Goal: Information Seeking & Learning: Learn about a topic

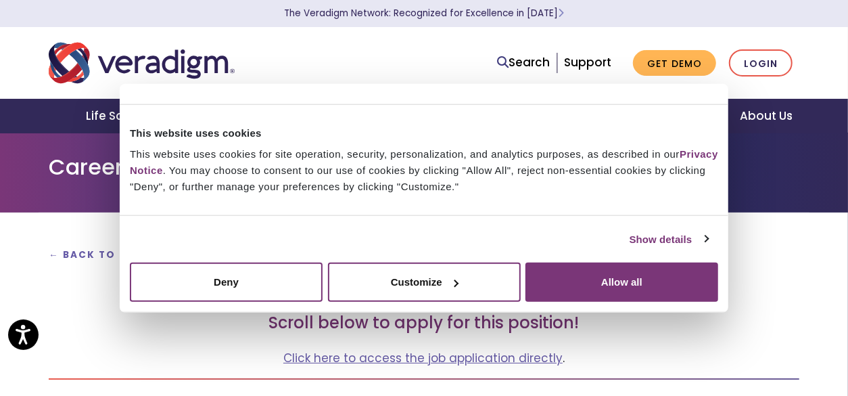
click at [189, 67] on img "Veradigm logo" at bounding box center [142, 63] width 186 height 45
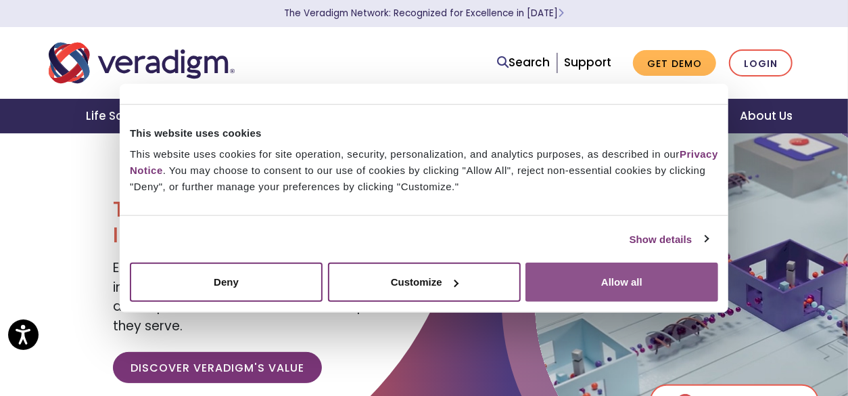
click at [605, 280] on button "Allow all" at bounding box center [621, 281] width 193 height 39
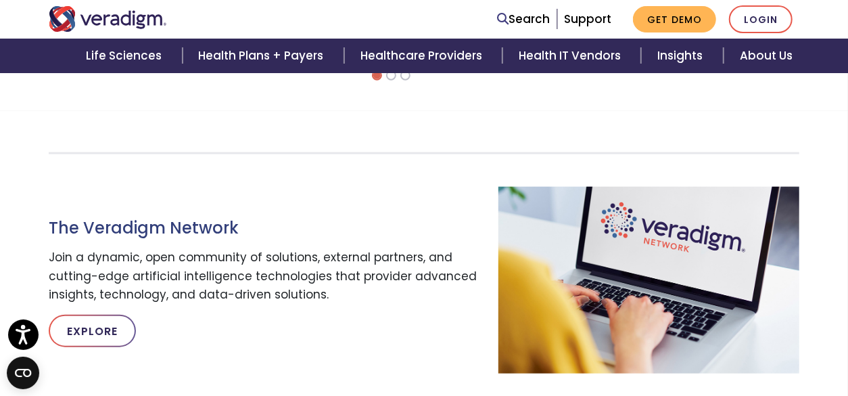
scroll to position [845, 0]
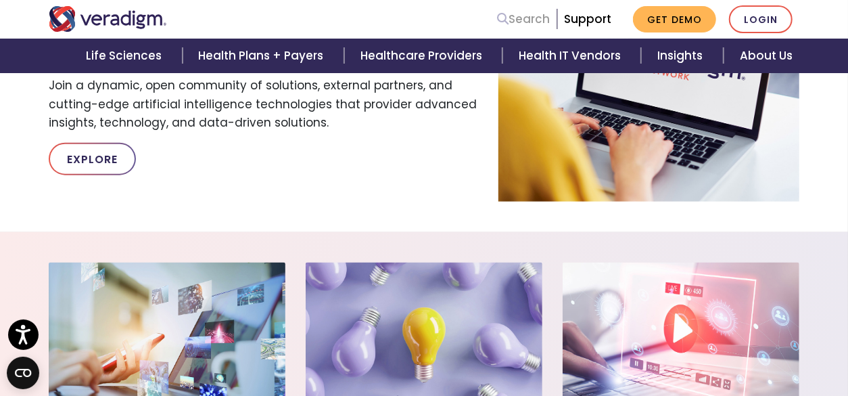
click at [533, 23] on link "Search" at bounding box center [523, 19] width 53 height 18
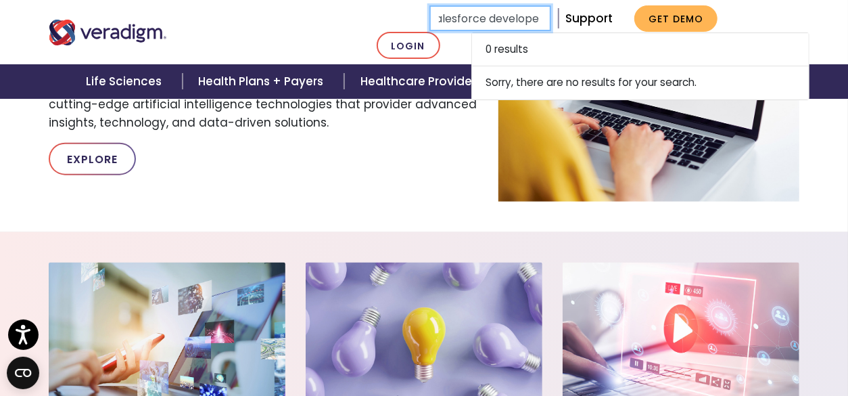
scroll to position [0, 13]
type input "Salesforce developer"
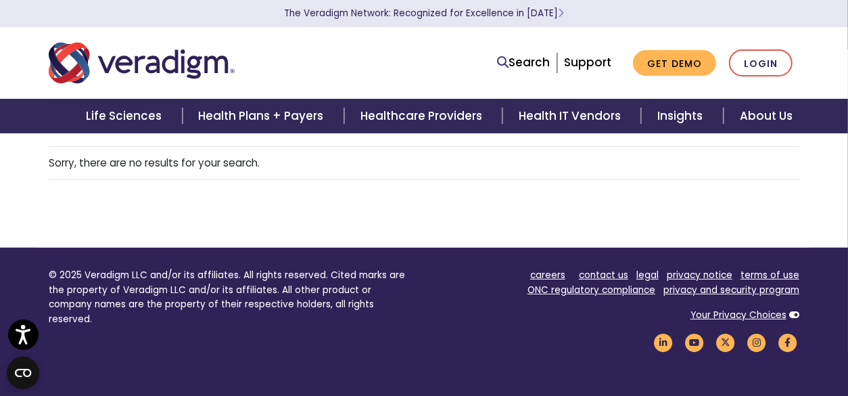
scroll to position [304, 0]
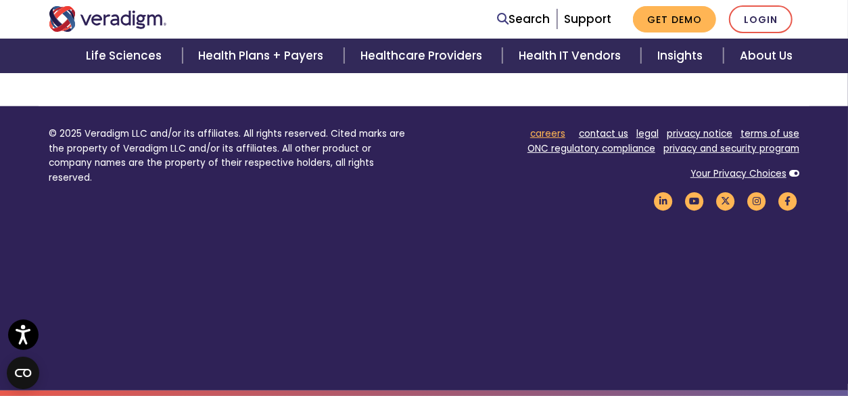
click at [556, 131] on link "careers" at bounding box center [547, 133] width 35 height 13
